Goal: Information Seeking & Learning: Learn about a topic

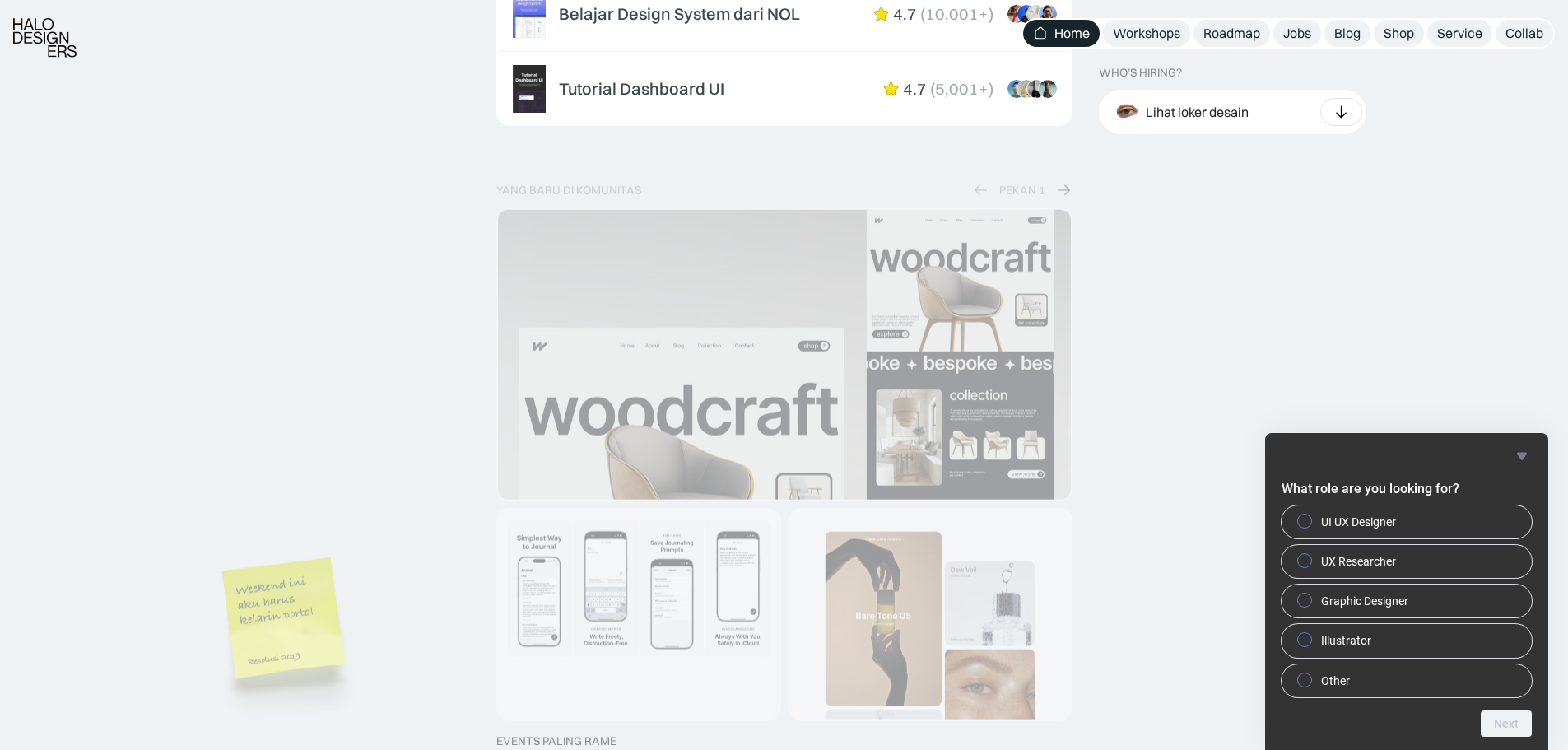
scroll to position [2850, 0]
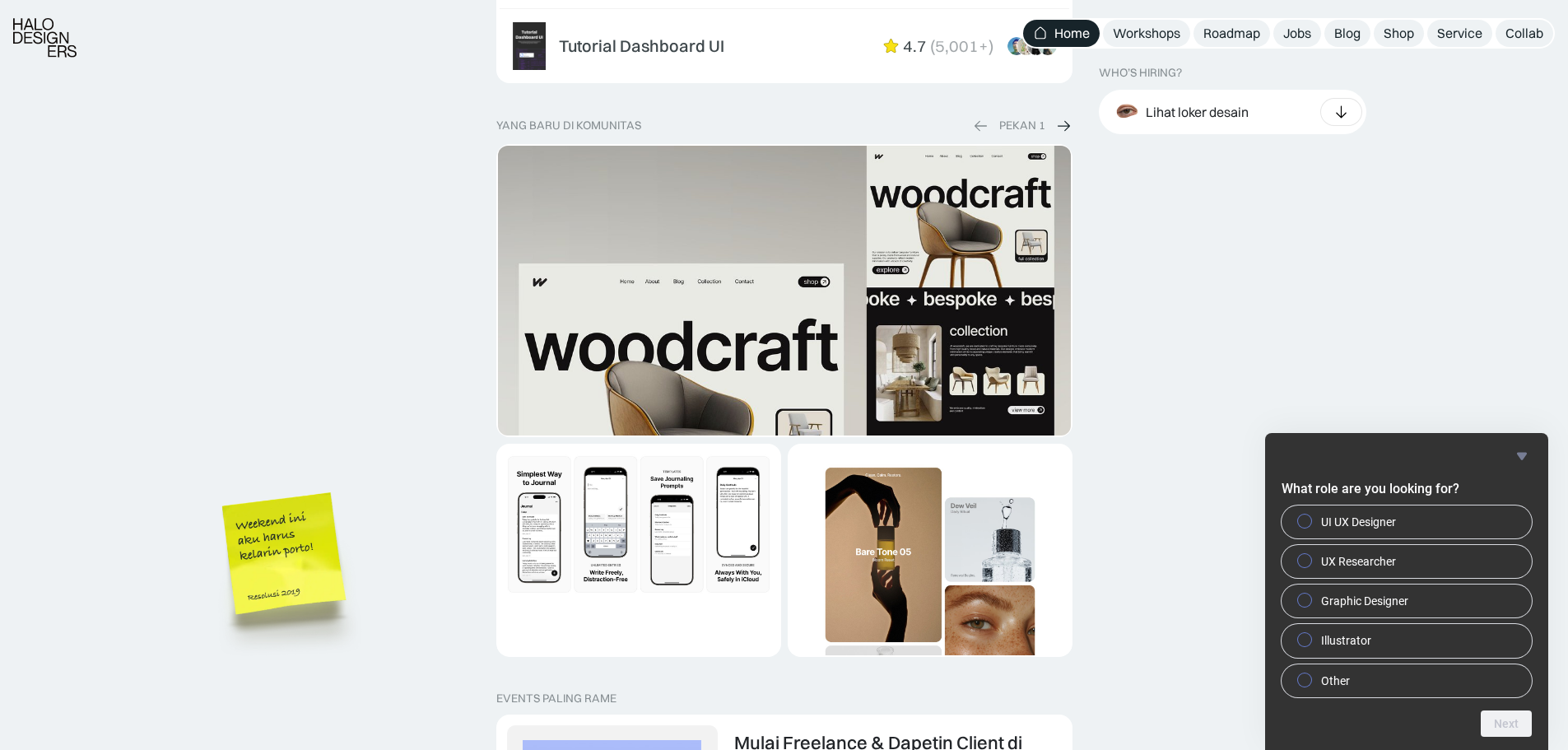
click at [1518, 452] on icon "Hide survey" at bounding box center [1522, 455] width 20 height 20
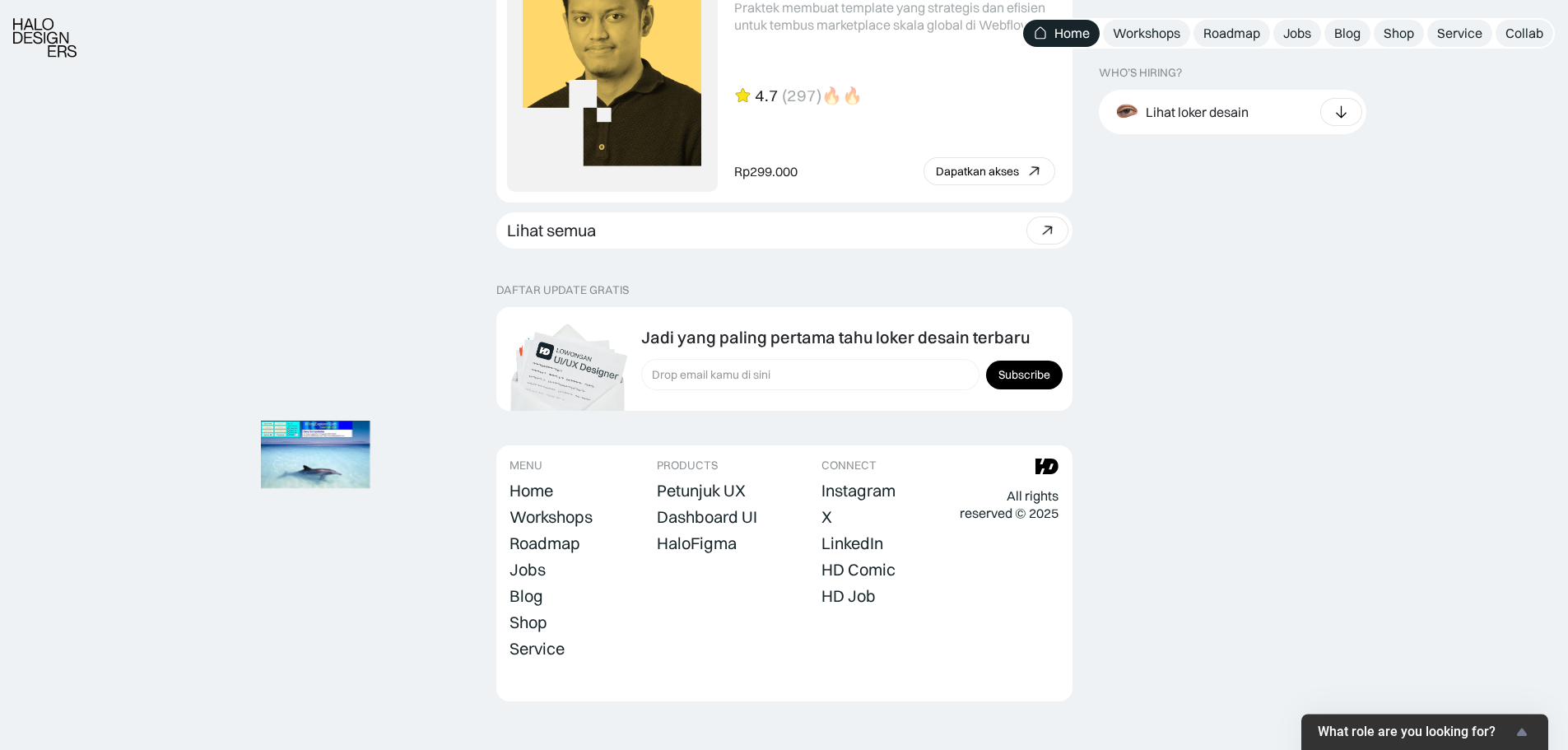
scroll to position [4584, 0]
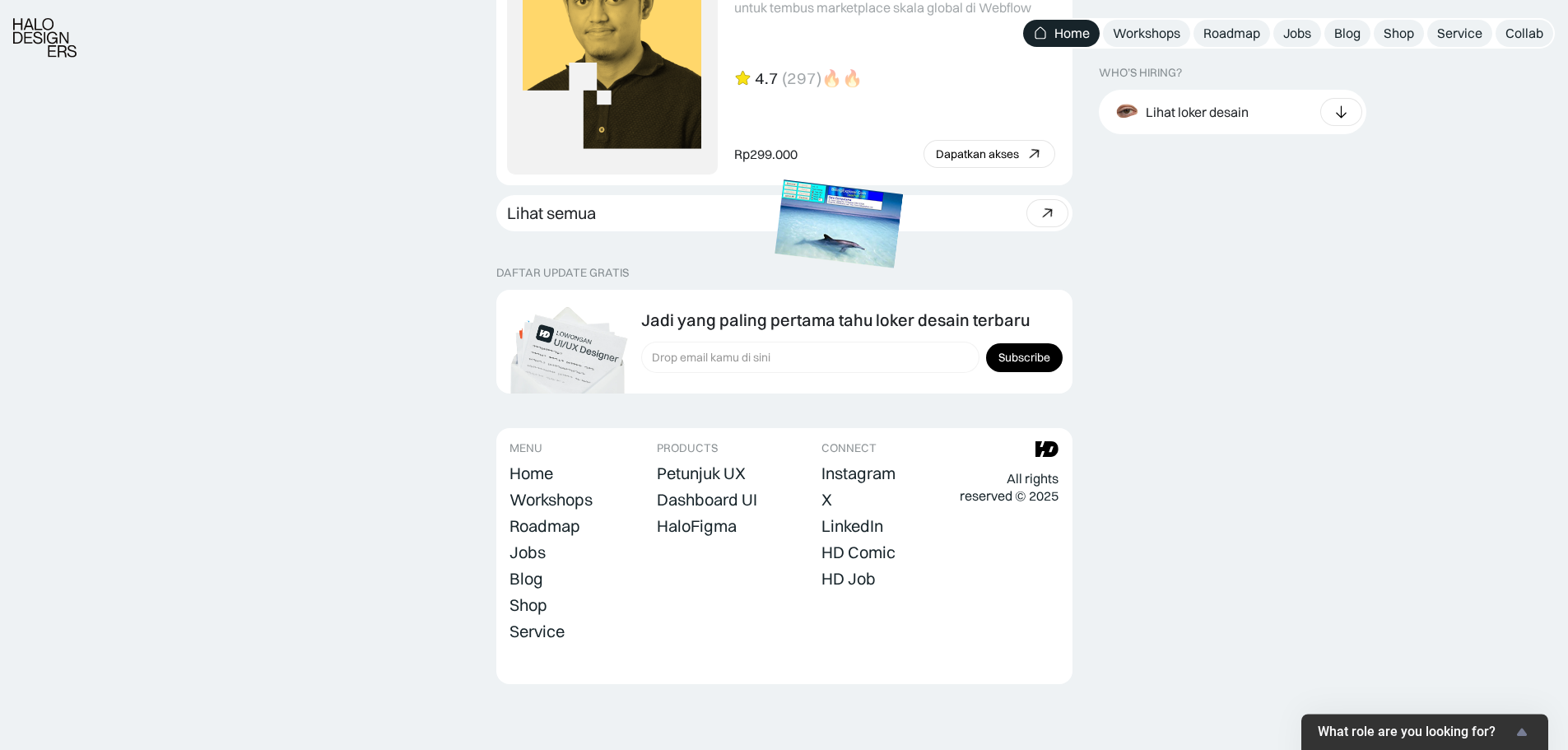
click at [903, 204] on img at bounding box center [839, 223] width 128 height 88
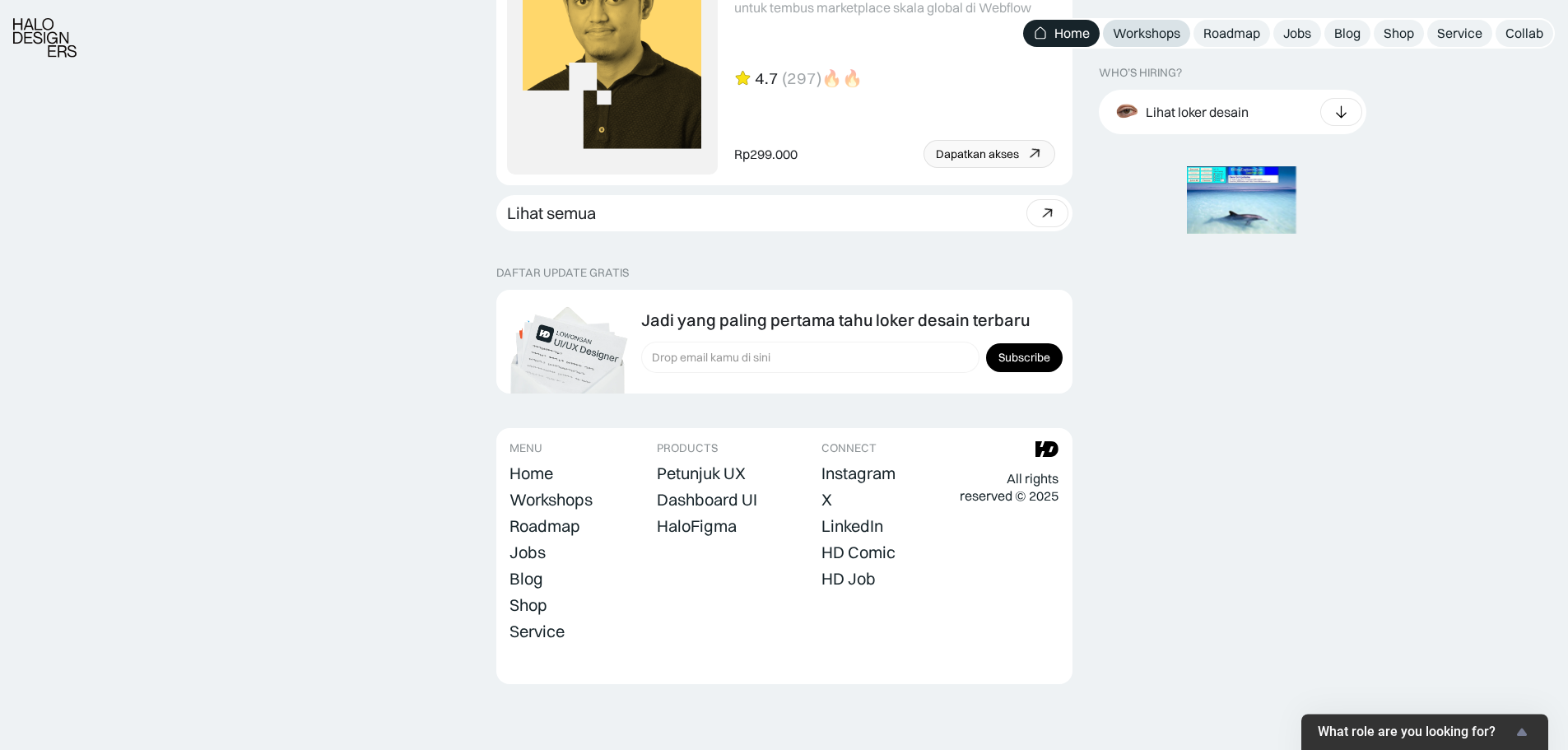
click at [1139, 34] on div "Workshops" at bounding box center [1147, 34] width 68 height 17
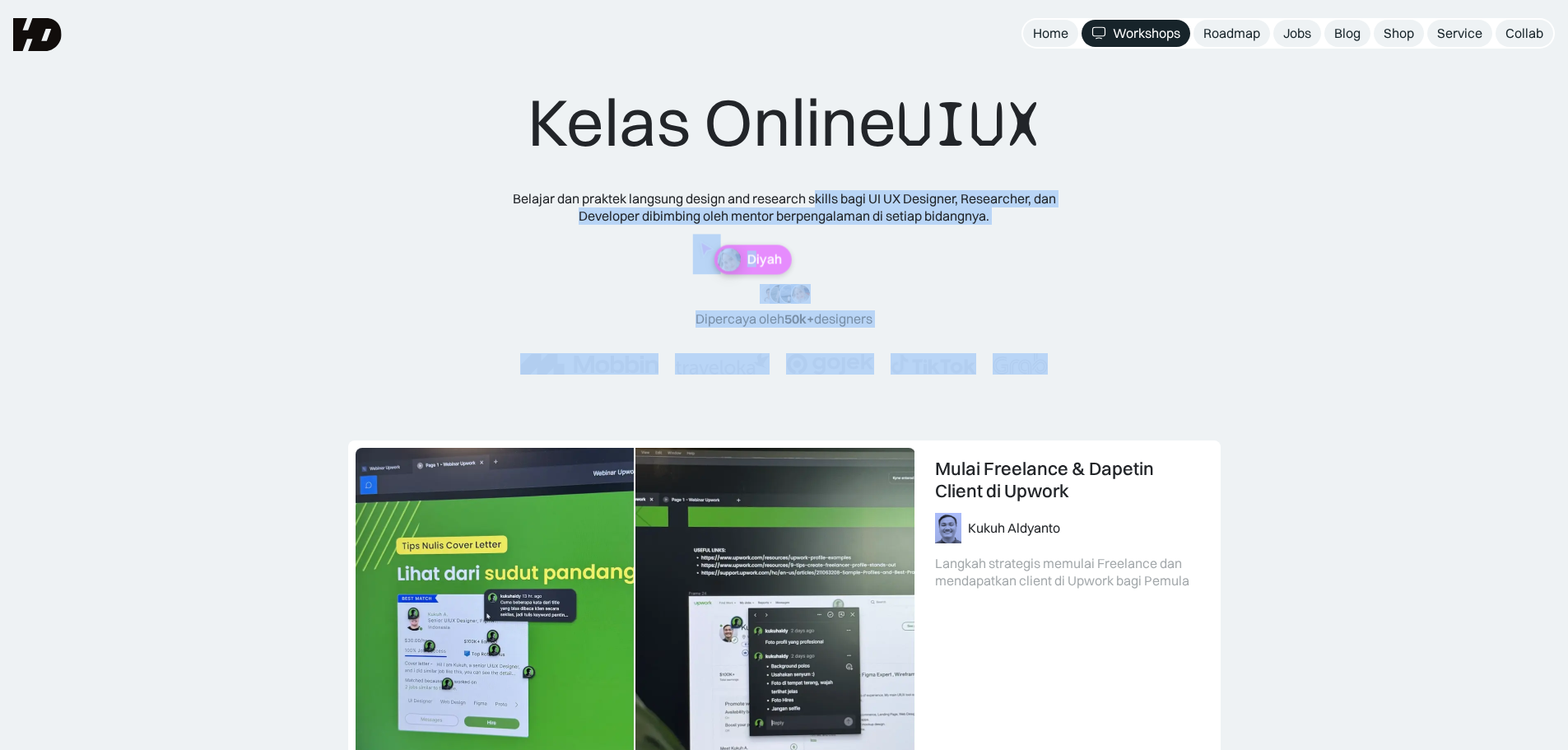
drag, startPoint x: 764, startPoint y: 200, endPoint x: 819, endPoint y: 191, distance: 55.7
click at [819, 191] on div "Kelas Online UIUX Belajar dan praktek langsung design and research skills bagi …" at bounding box center [784, 245] width 661 height 326
click at [927, 192] on div "Belajar dan praktek langsung design and research skills bagi UI UX Designer, Re…" at bounding box center [784, 207] width 593 height 34
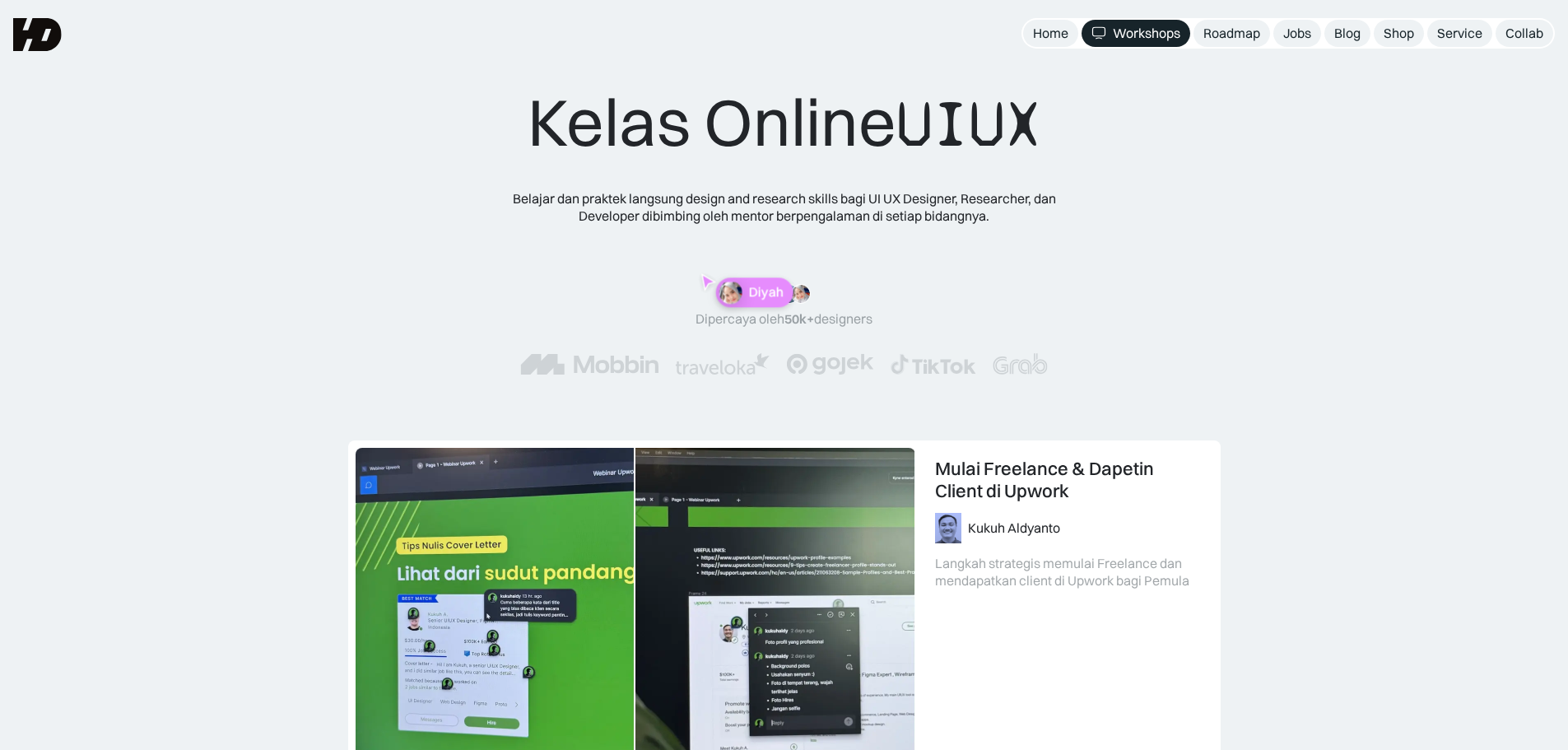
drag, startPoint x: 734, startPoint y: 315, endPoint x: 917, endPoint y: 244, distance: 196.3
click at [912, 247] on div "Kelas Online UIUX Belajar dan praktek langsung design and research skills bagi …" at bounding box center [784, 245] width 661 height 326
click at [917, 244] on div "Kelas Online UIUX Belajar dan praktek langsung design and research skills bagi …" at bounding box center [784, 245] width 661 height 326
drag, startPoint x: 705, startPoint y: 326, endPoint x: 894, endPoint y: 298, distance: 191.1
click at [894, 298] on div ""Materinya keren banget! Mulai dari research plan dan dibahas dengan komprehens…" at bounding box center [784, 330] width 528 height 91
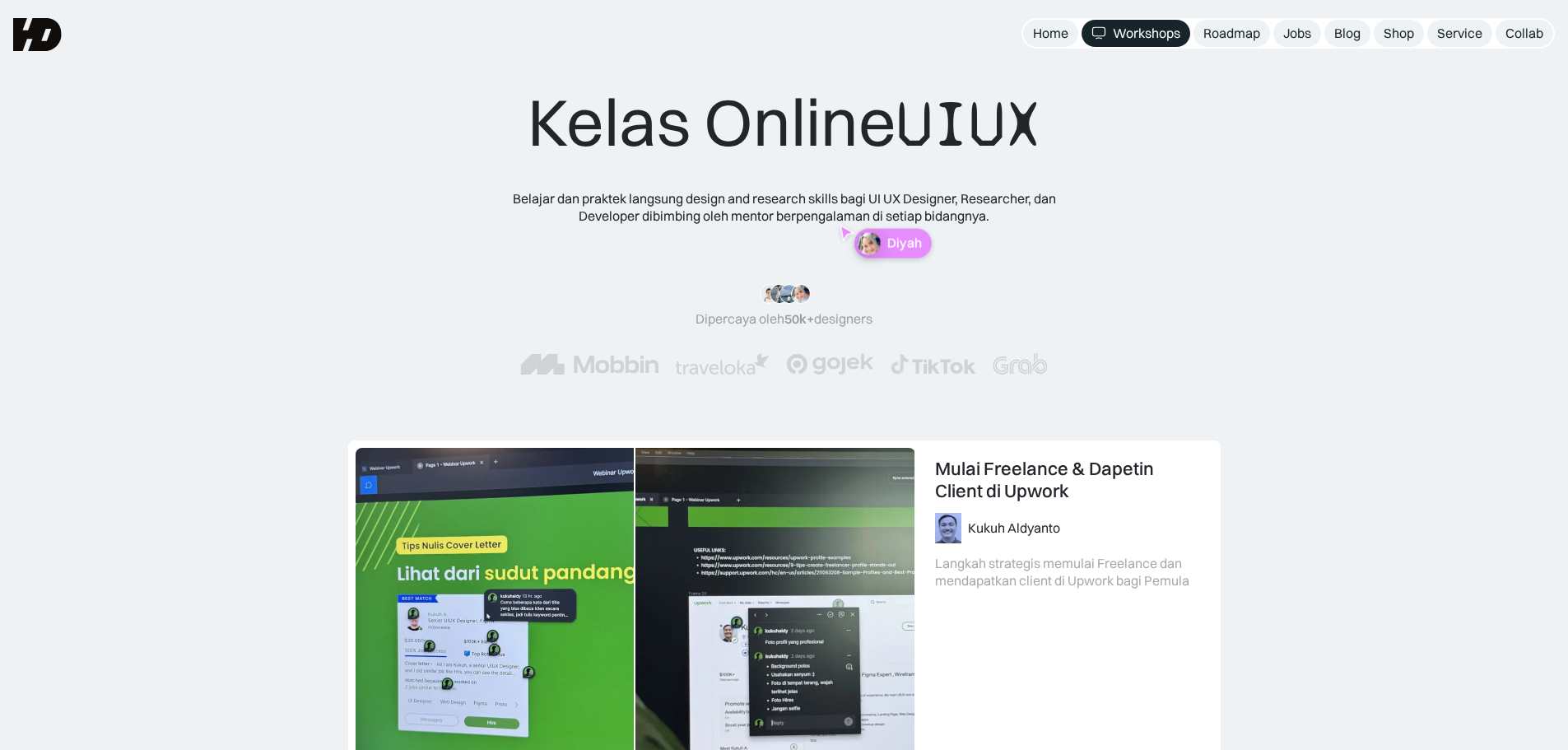
click at [1075, 237] on div "Kelas Online UIUX Belajar dan praktek langsung design and research skills bagi …" at bounding box center [784, 245] width 661 height 326
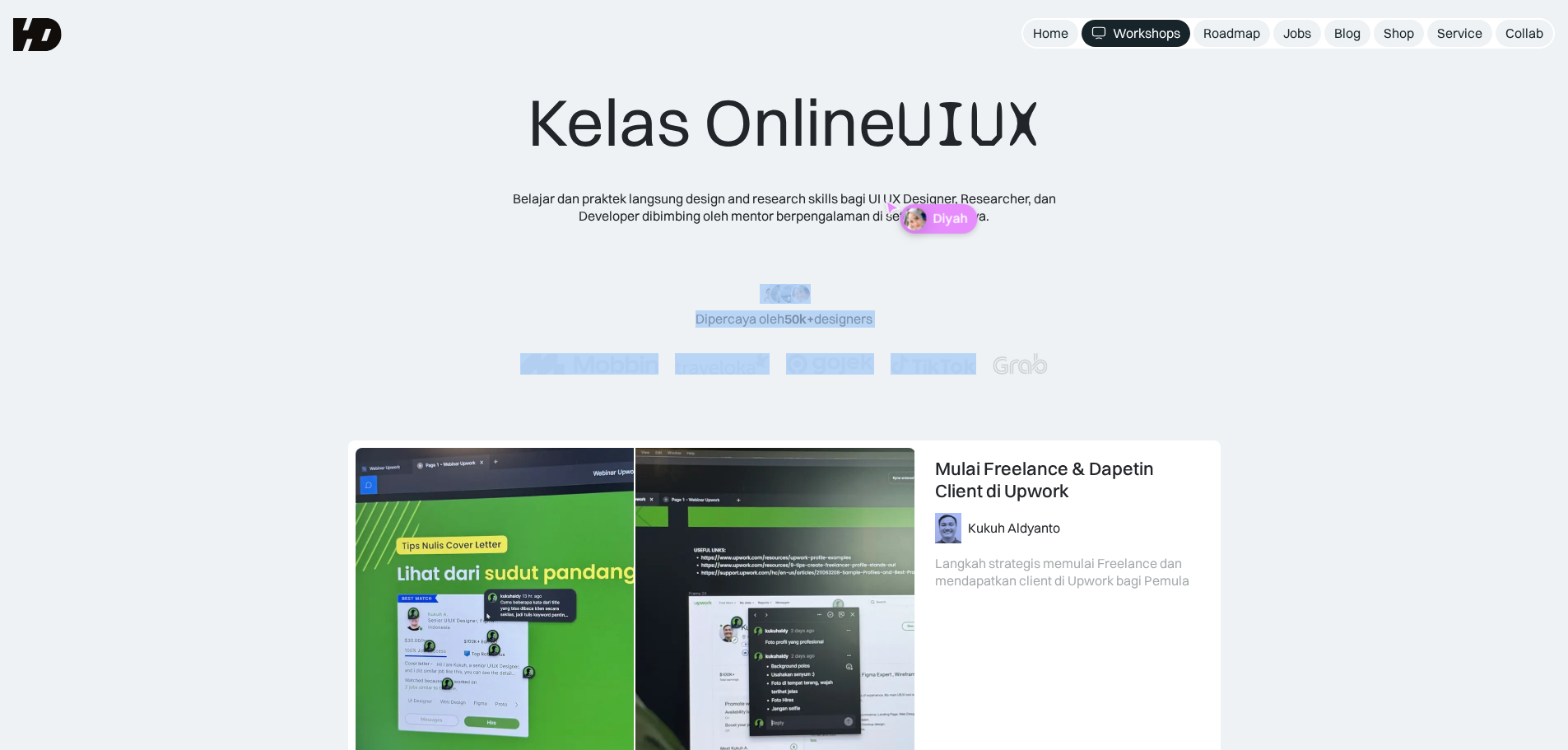
click at [1506, 132] on div "Kelas Online UIUX Belajar dan praktek langsung design and research skills bagi …" at bounding box center [784, 220] width 1568 height 441
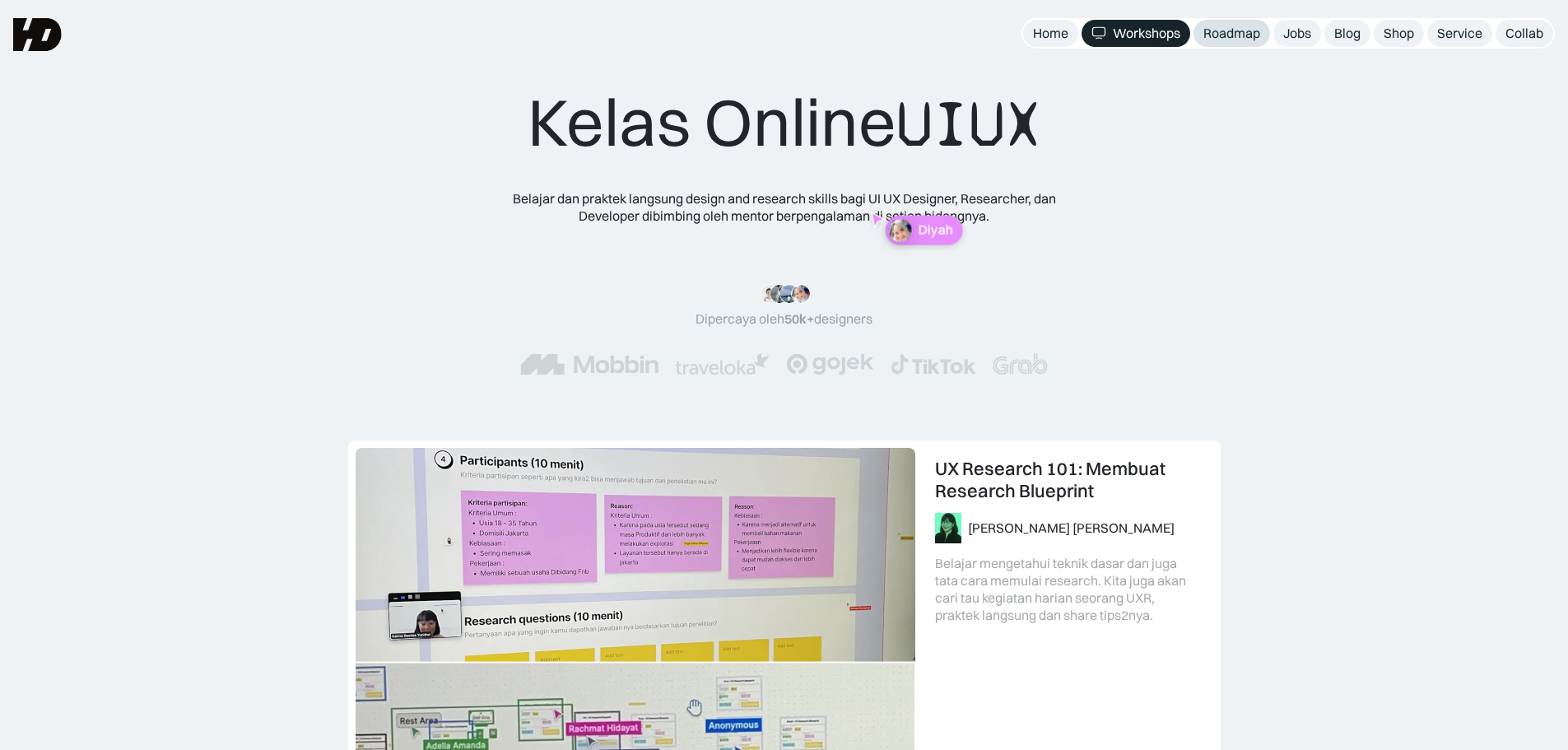
click at [1253, 38] on div "Roadmap" at bounding box center [1232, 34] width 57 height 17
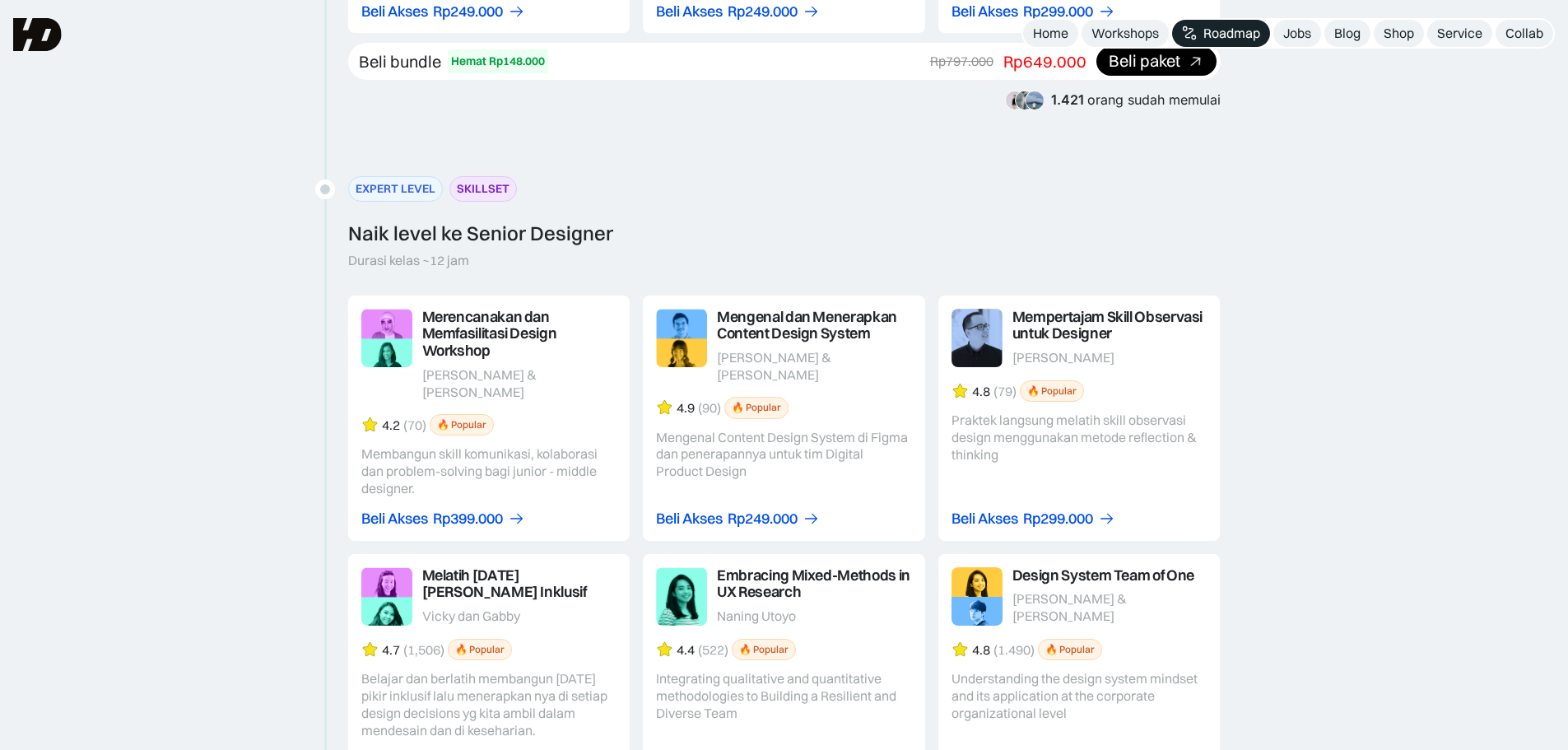
scroll to position [2424, 0]
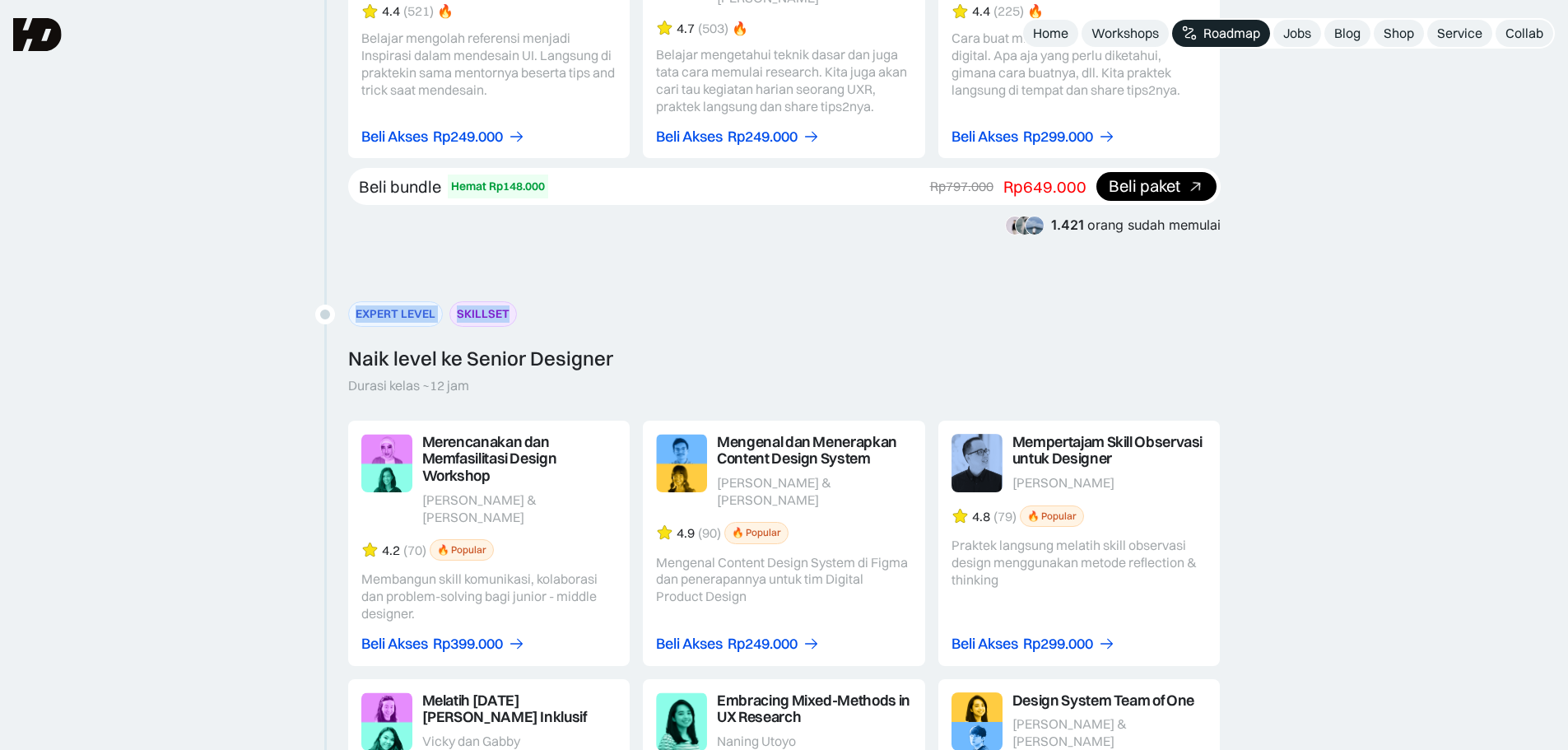
drag, startPoint x: 318, startPoint y: 302, endPoint x: 335, endPoint y: 286, distance: 23.3
click at [335, 286] on div "Career path Menjadi UI UX Designer 2025 ENTRY LEVEL CAREER Memulai karier UI UX…" at bounding box center [784, 156] width 1568 height 1774
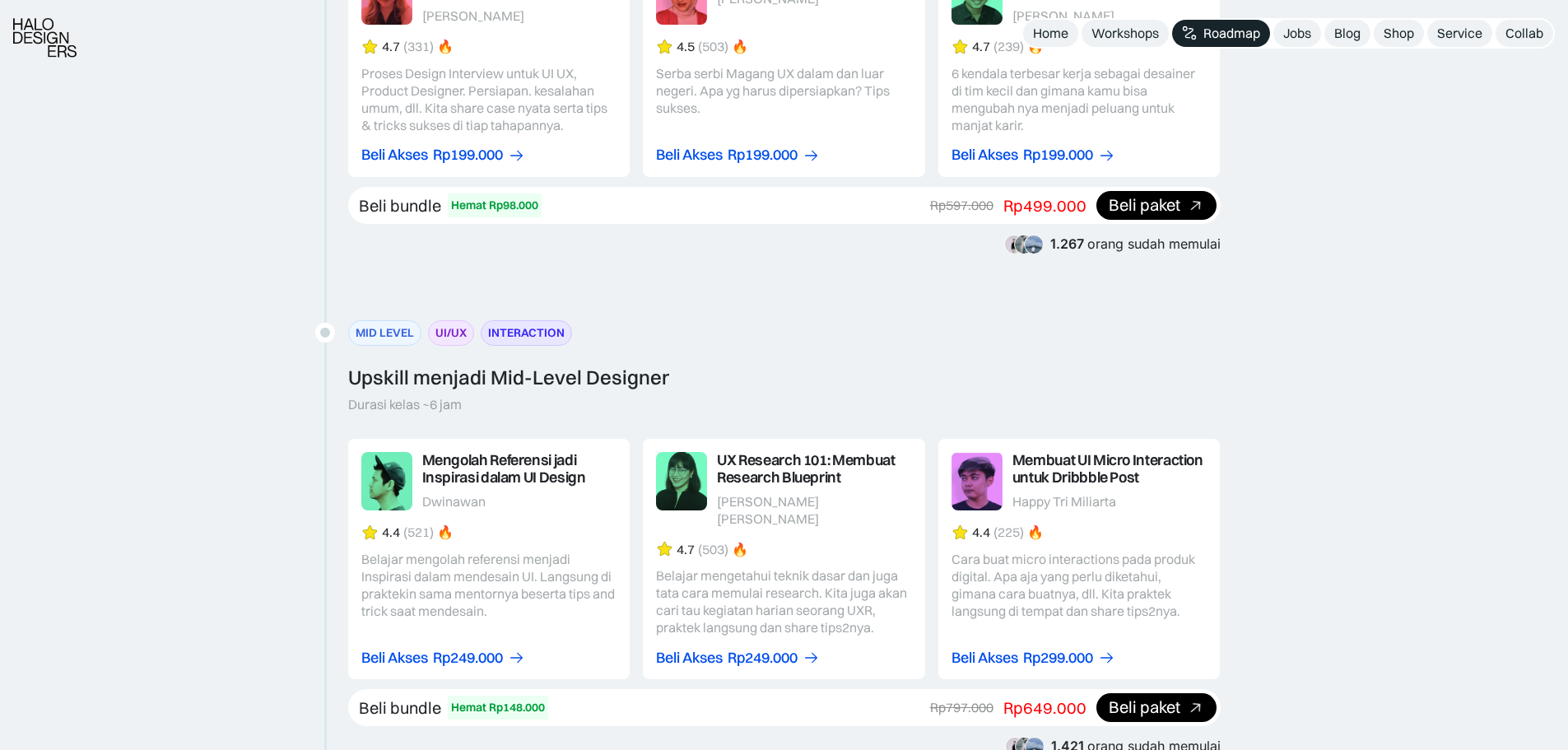
scroll to position [859, 0]
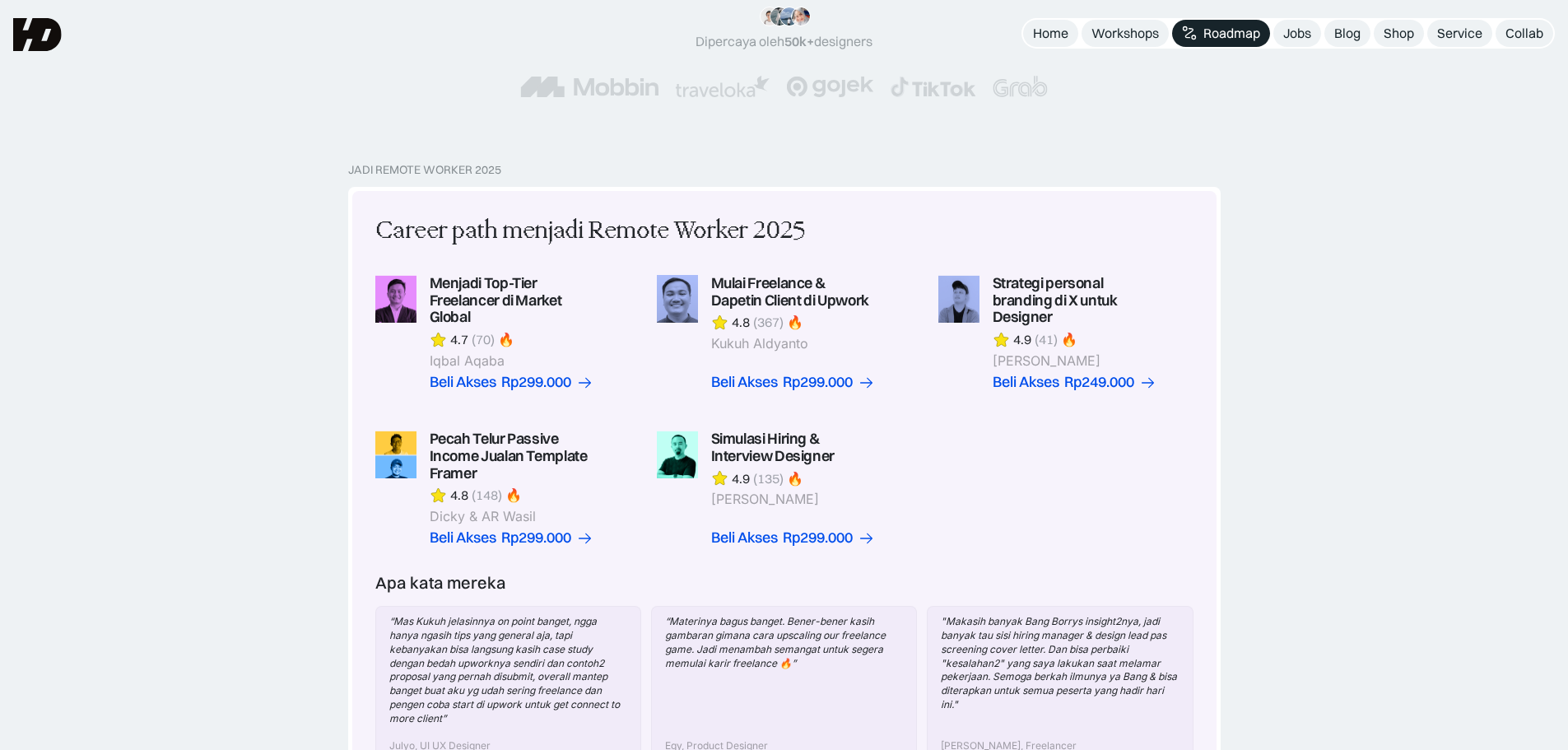
scroll to position [0, 0]
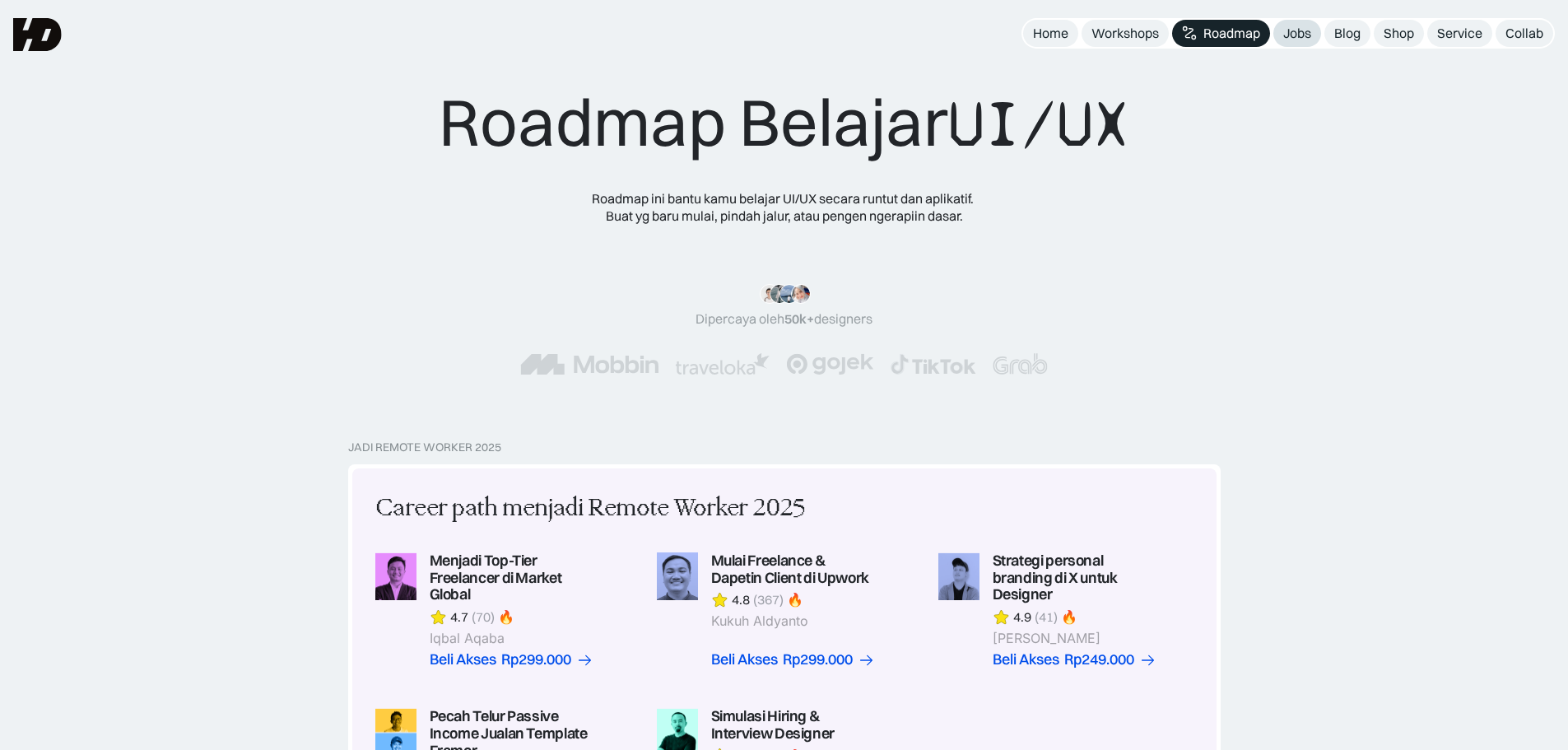
click at [1290, 28] on div "Jobs" at bounding box center [1297, 34] width 28 height 17
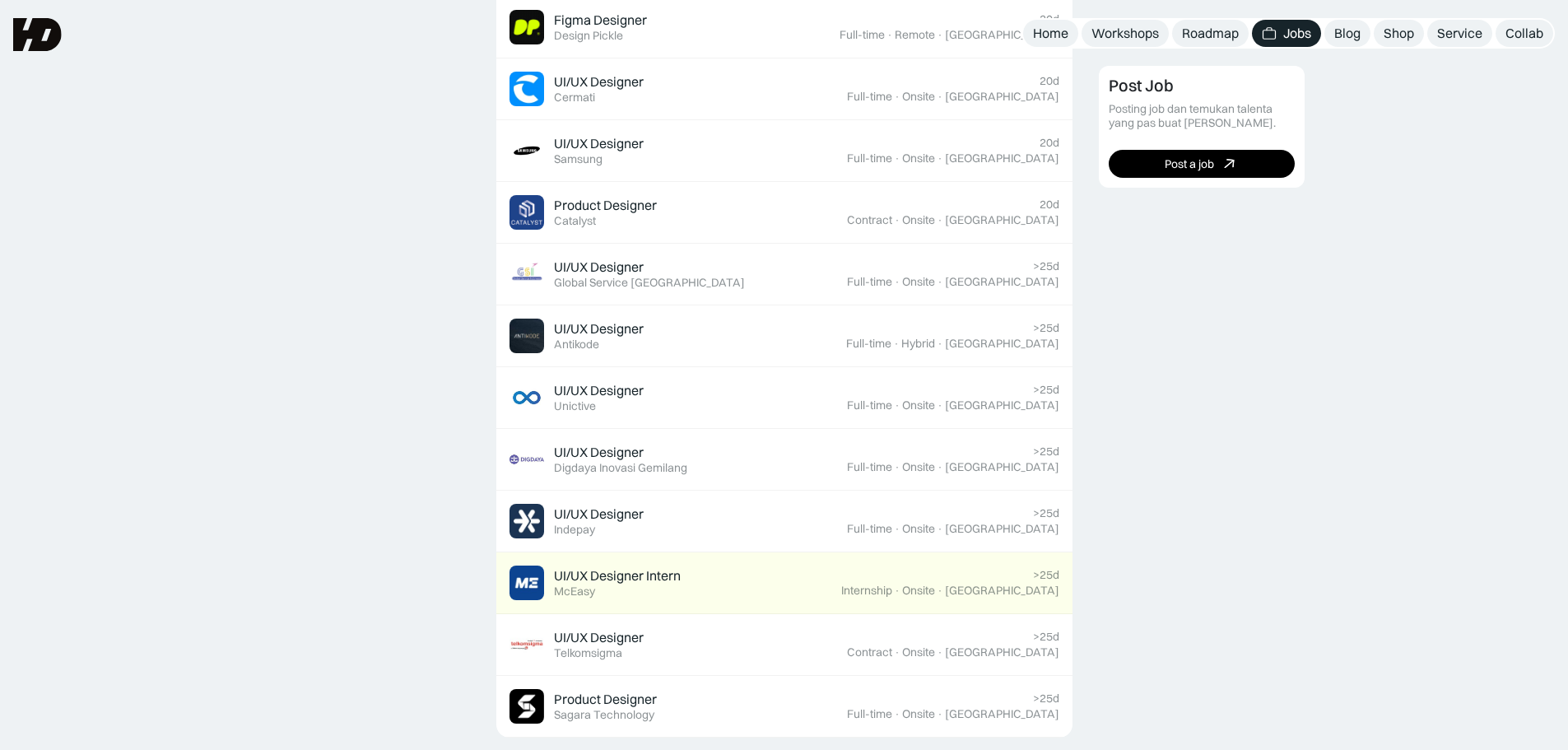
scroll to position [809, 0]
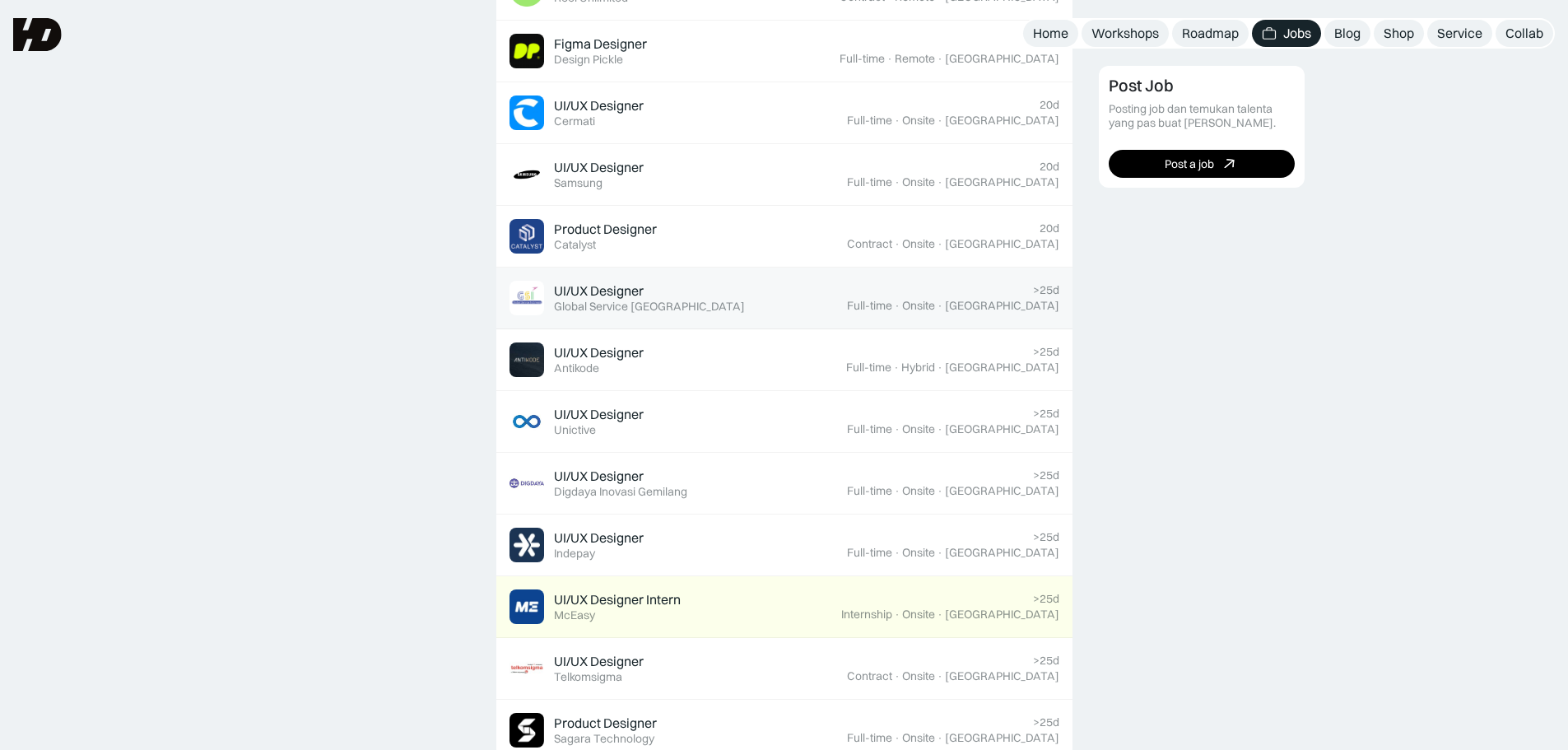
click at [540, 286] on img at bounding box center [527, 298] width 34 height 34
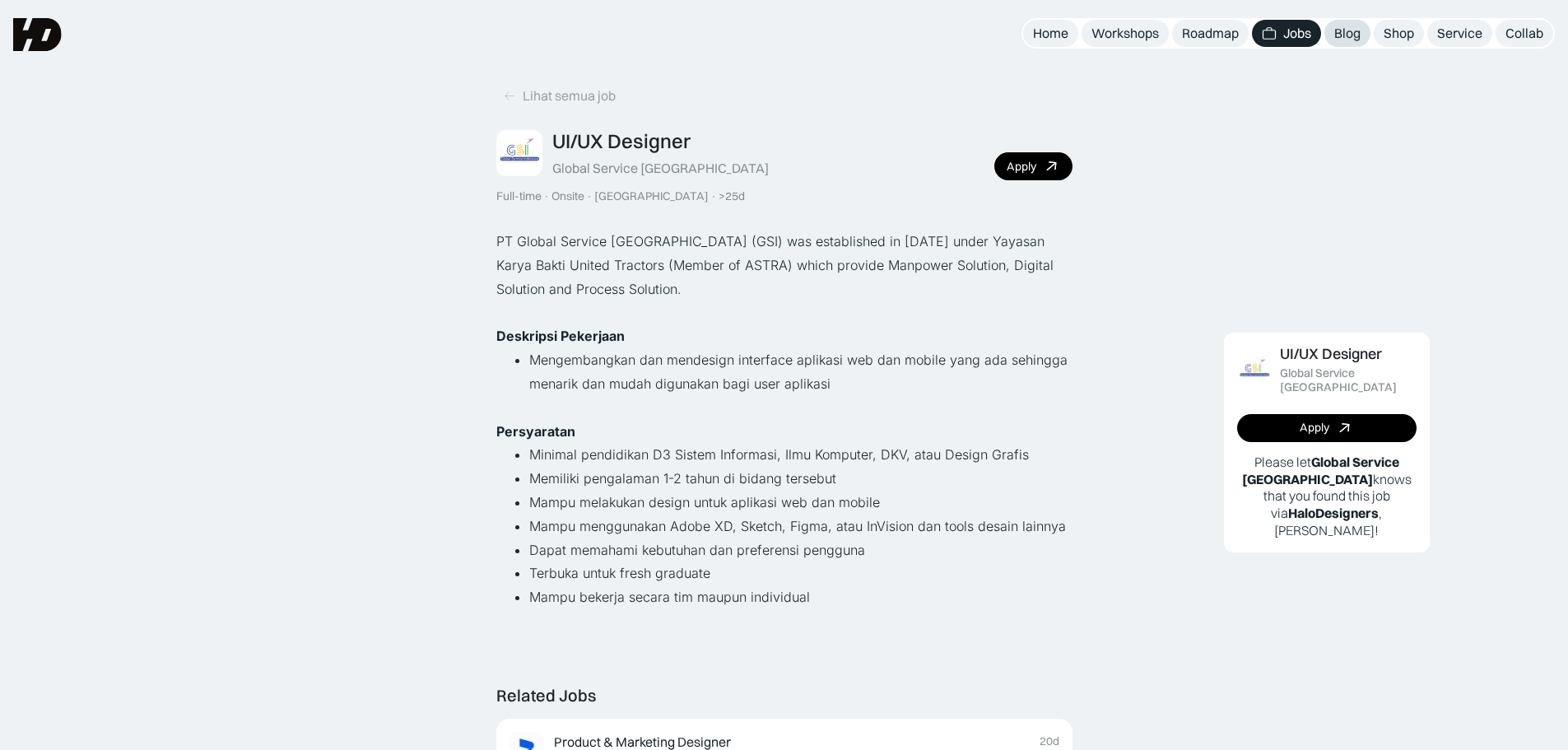
click at [1344, 25] on div "Blog" at bounding box center [1347, 34] width 27 height 17
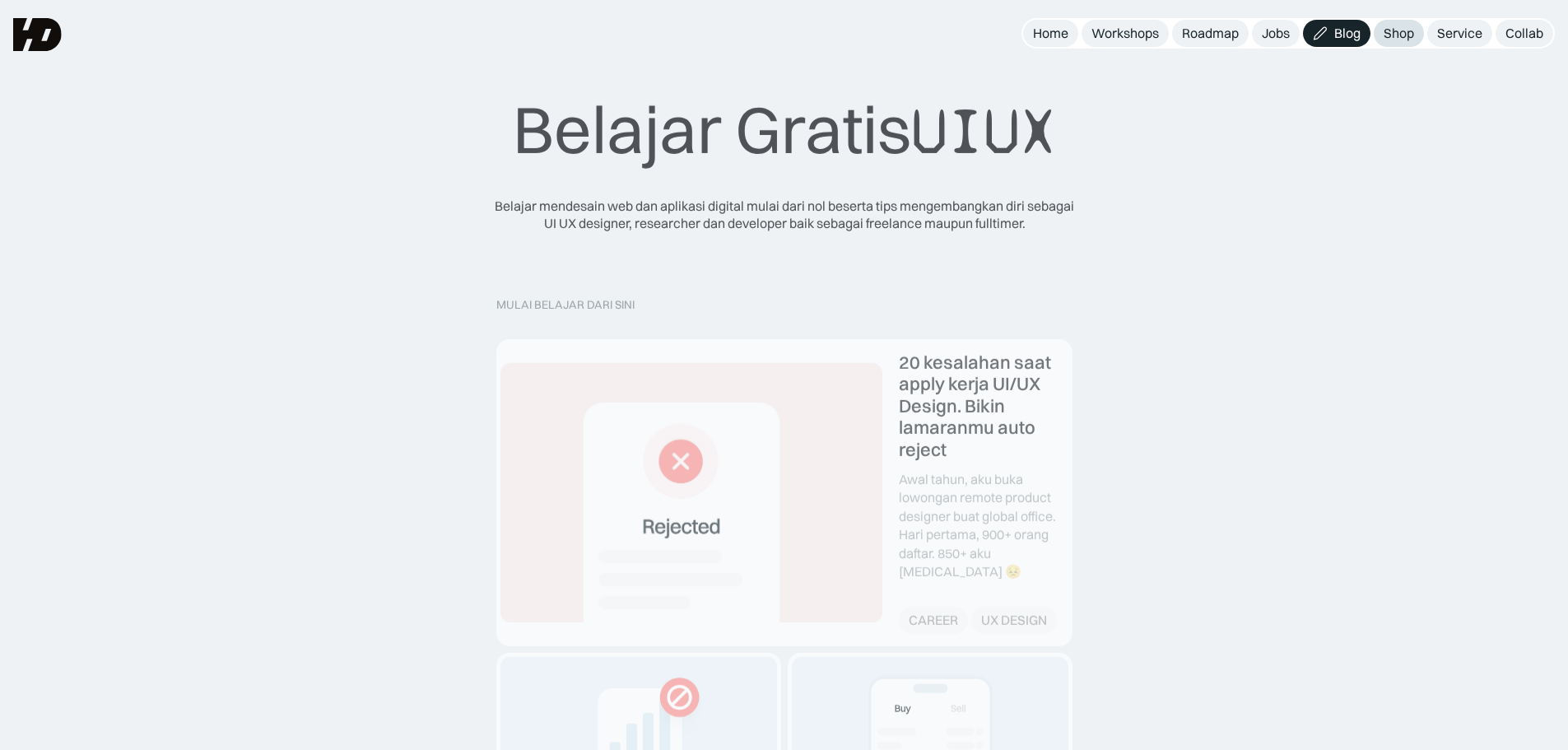
click at [1422, 34] on link "Shop" at bounding box center [1399, 34] width 50 height 27
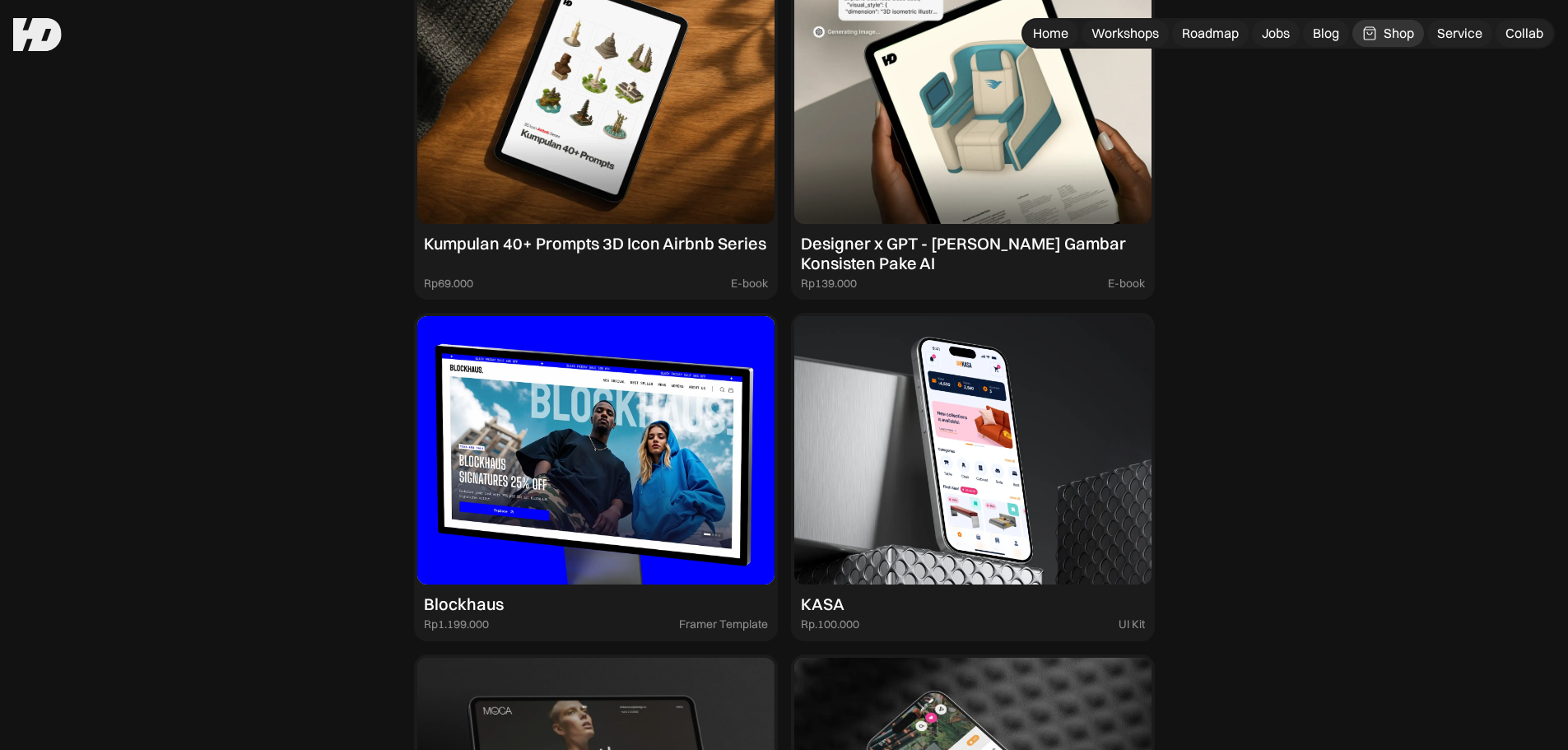
scroll to position [1962, 0]
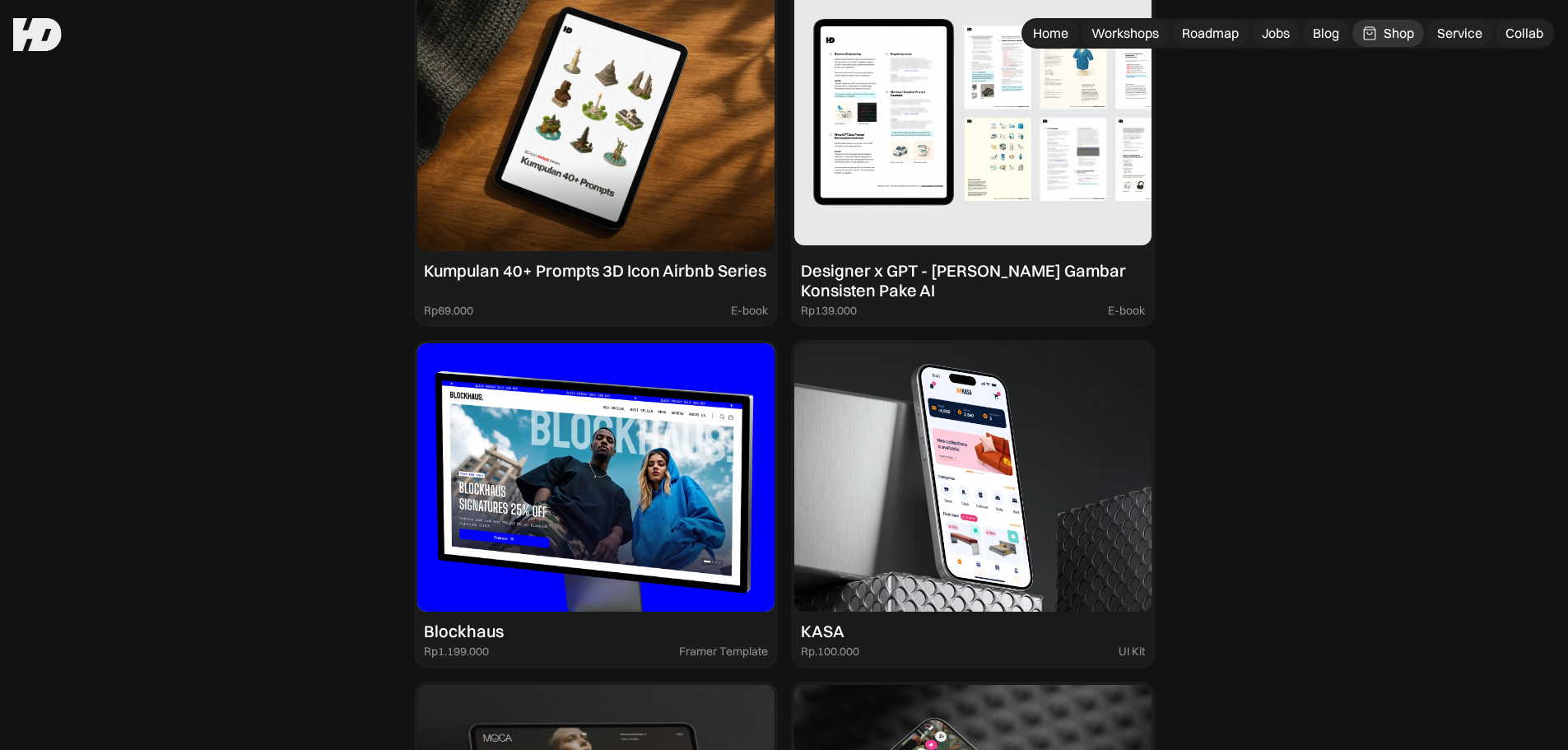
click at [913, 116] on img at bounding box center [973, 116] width 357 height 270
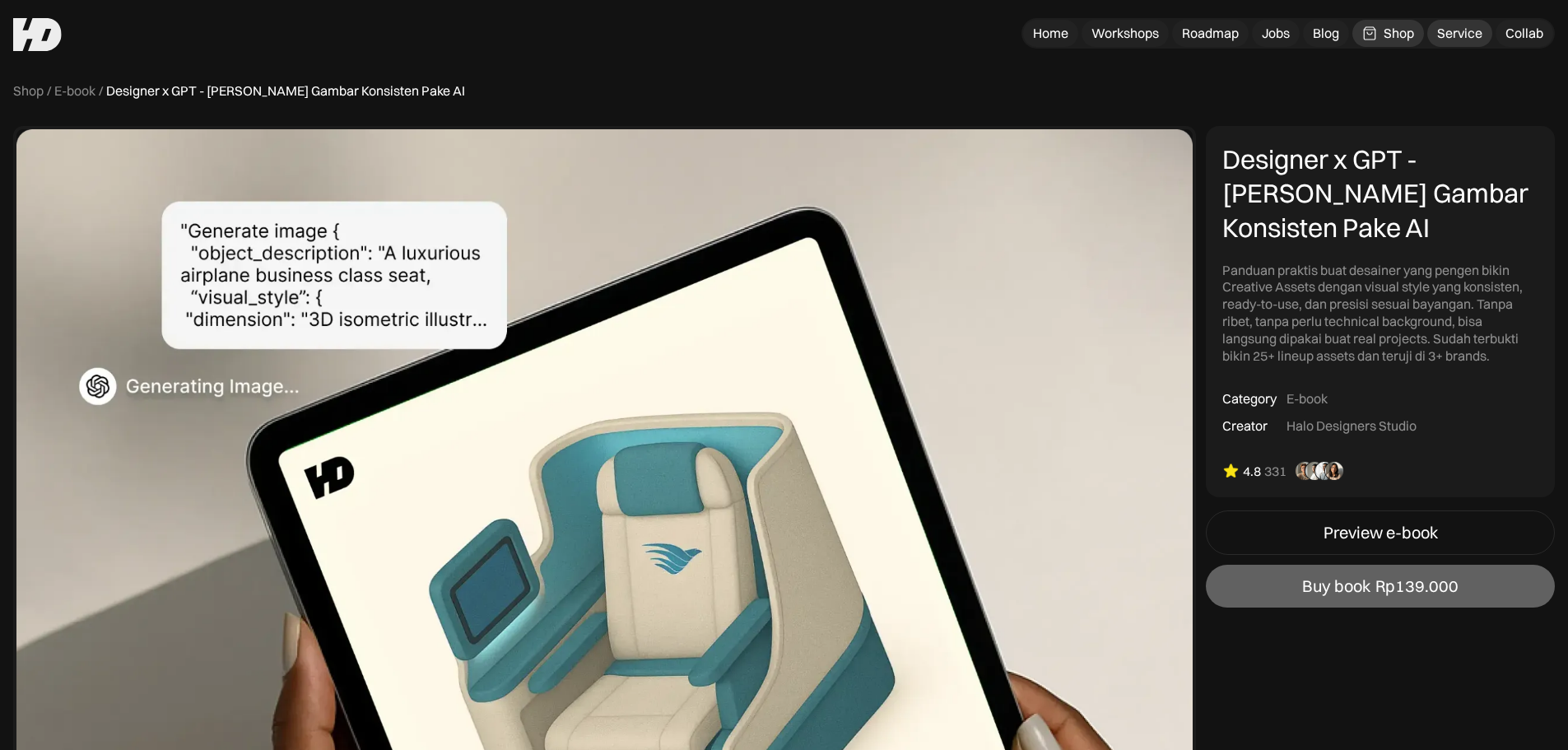
click at [1478, 40] on div "Service" at bounding box center [1460, 34] width 46 height 17
click at [1522, 24] on link "Collab" at bounding box center [1524, 34] width 58 height 27
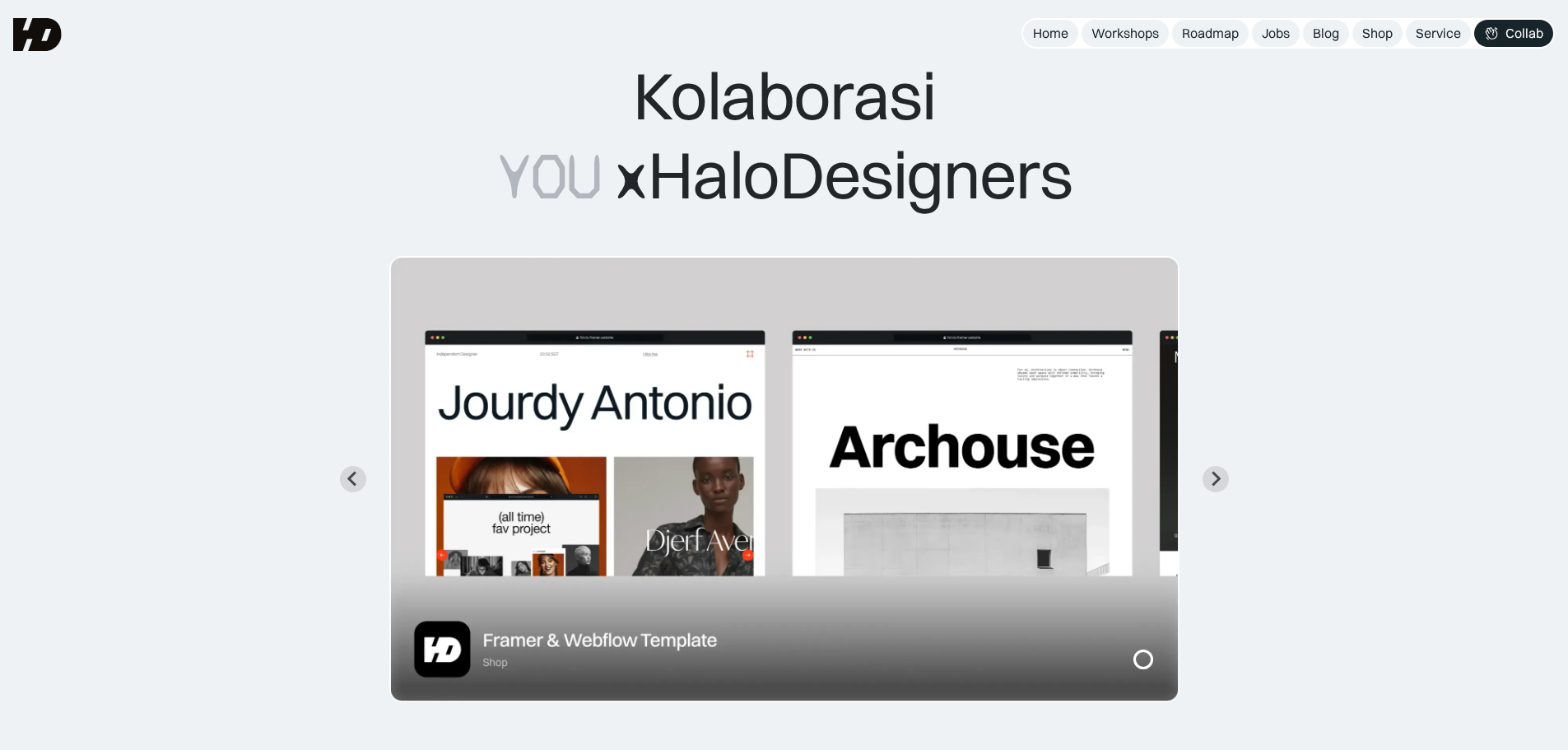
scroll to position [21, 0]
